Goal: Understand process/instructions

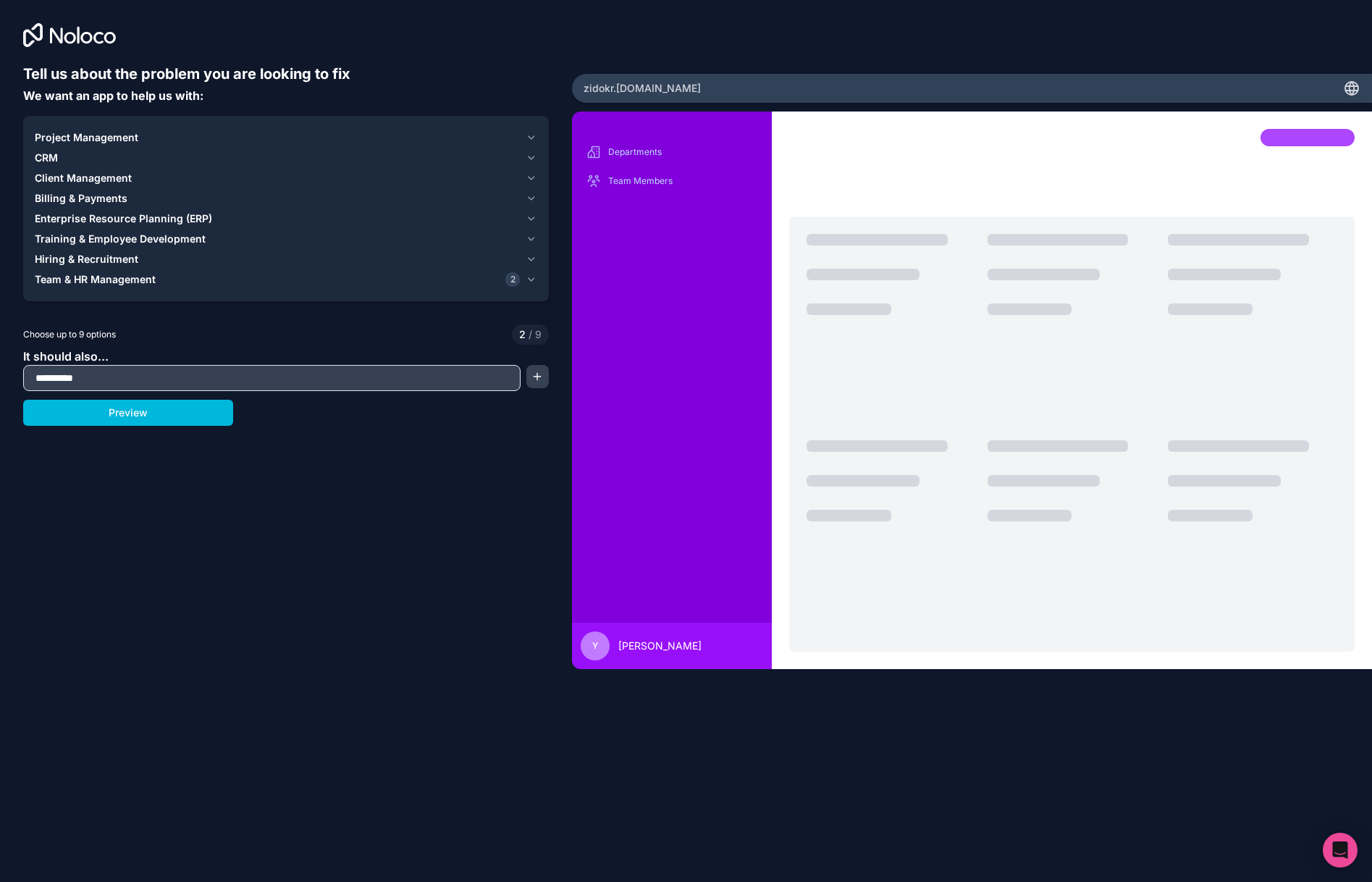
click at [138, 431] on div "**********" at bounding box center [286, 388] width 526 height 648
click at [155, 412] on button "Preview" at bounding box center [128, 413] width 210 height 26
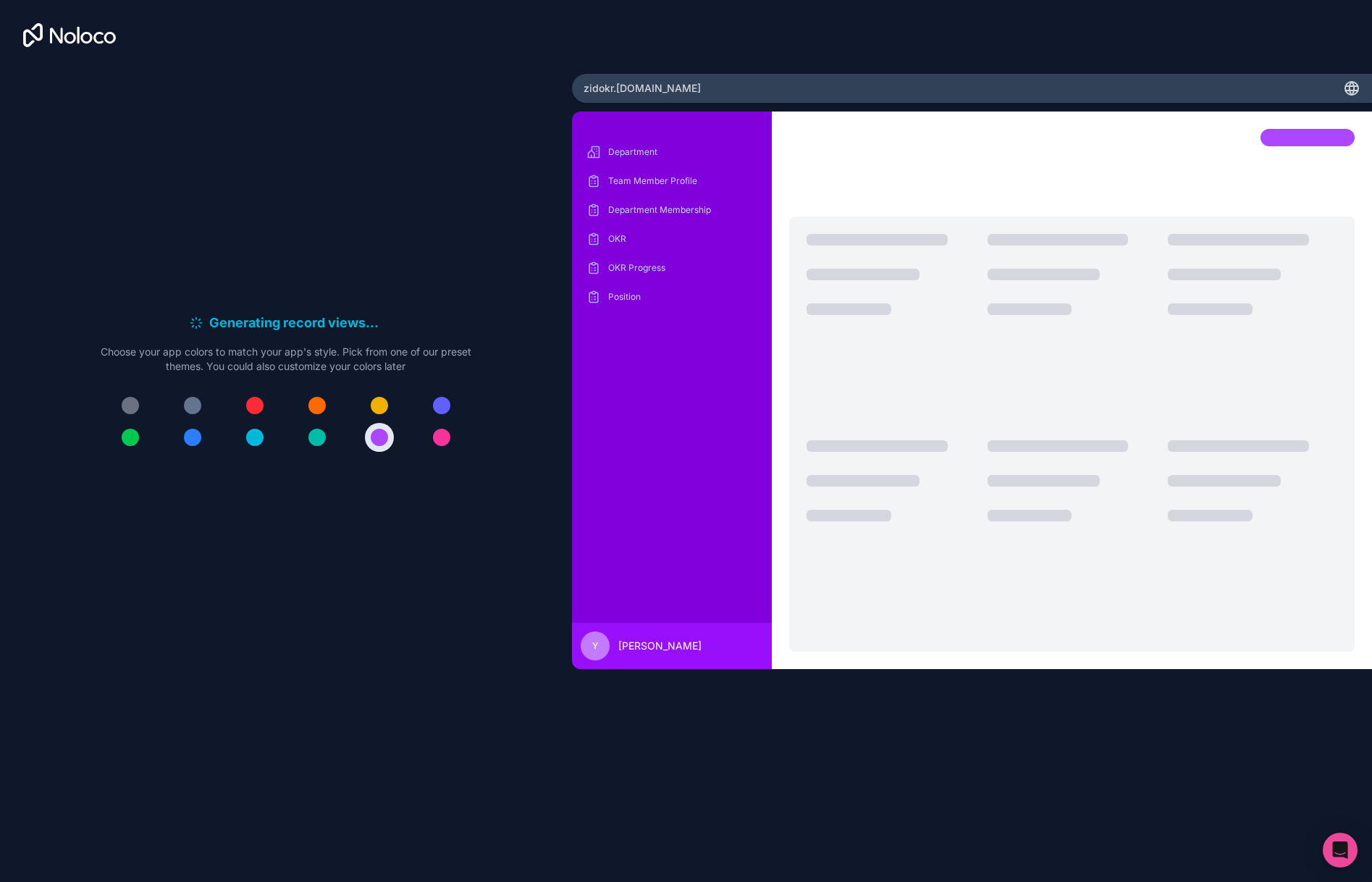
click at [644, 161] on div "Department" at bounding box center [672, 152] width 177 height 23
click at [654, 180] on p "Team Member Profile" at bounding box center [683, 181] width 149 height 12
click at [653, 216] on div "Department Membership" at bounding box center [672, 210] width 177 height 23
click at [637, 275] on div "OKR Progress" at bounding box center [672, 268] width 177 height 23
click at [672, 157] on div "Department" at bounding box center [672, 152] width 177 height 23
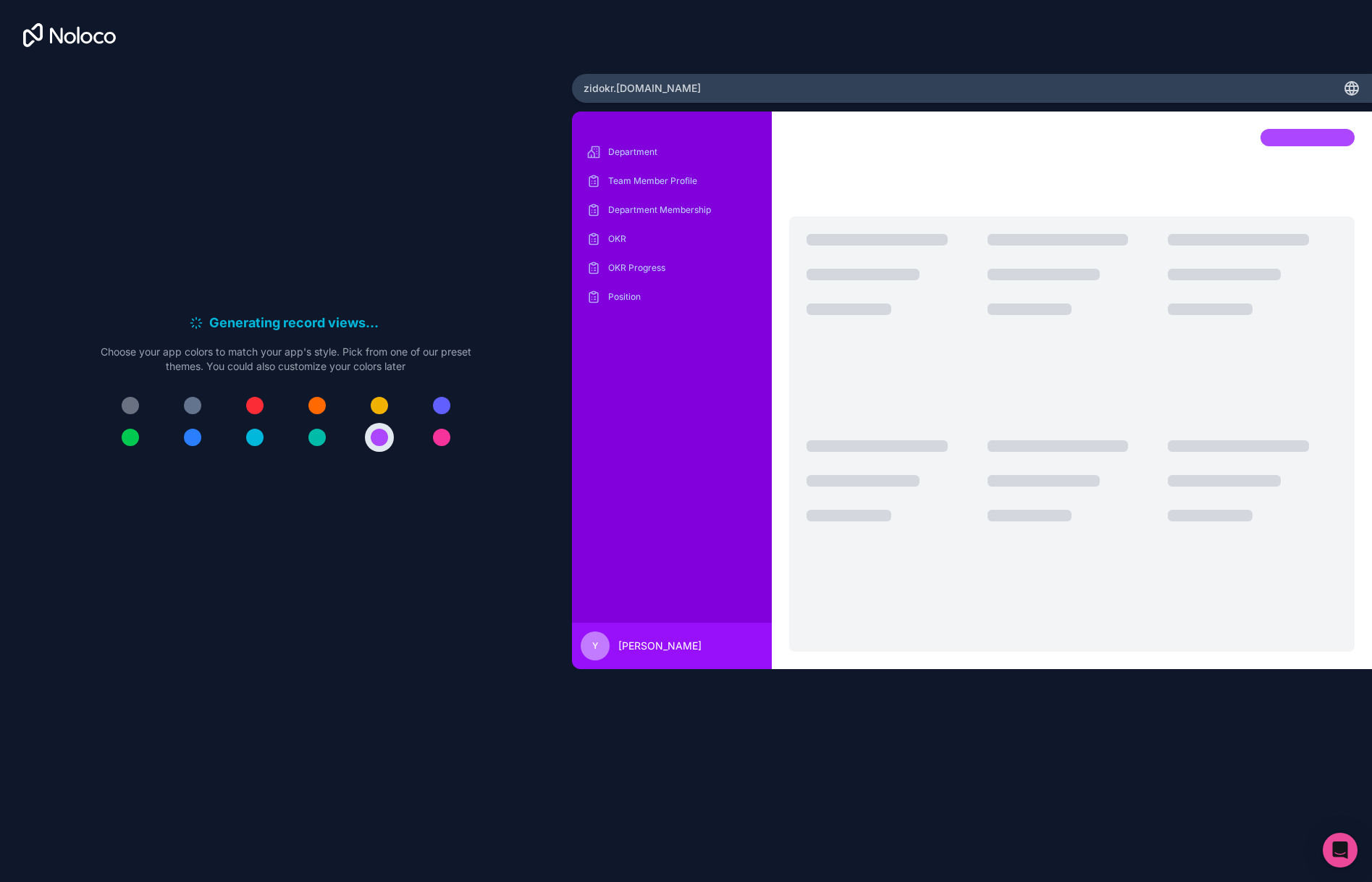
click at [682, 191] on div "Team Member Profile" at bounding box center [672, 181] width 177 height 23
click at [682, 214] on p "Department Membership" at bounding box center [683, 210] width 149 height 12
click at [670, 243] on p "OKR" at bounding box center [683, 239] width 149 height 12
click at [670, 269] on p "OKR Progress" at bounding box center [683, 268] width 149 height 12
click at [667, 299] on p "Position" at bounding box center [683, 297] width 149 height 12
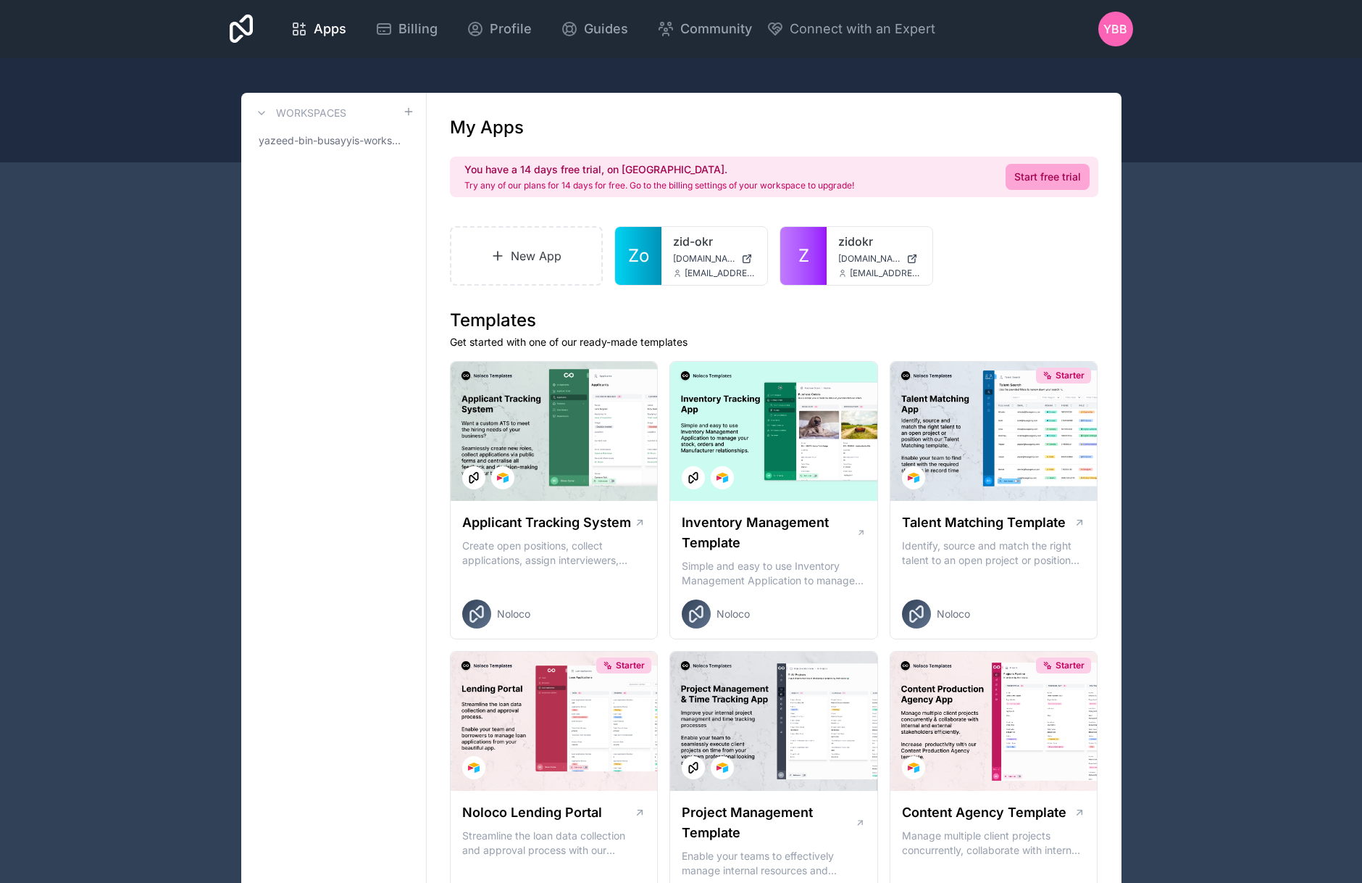
click at [700, 241] on link "zid-okr" at bounding box center [714, 241] width 83 height 17
